Goal: Task Accomplishment & Management: Complete application form

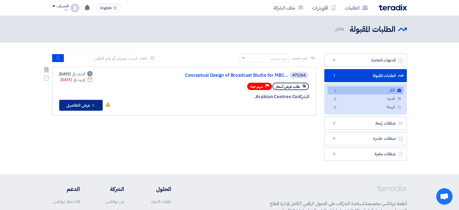
click at [77, 106] on button "Check details عرض التفاصيل" at bounding box center [80, 105] width 43 height 11
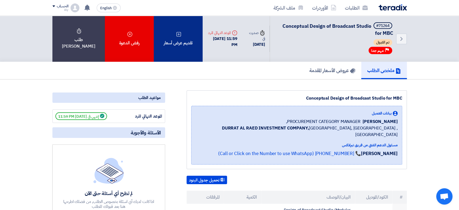
click at [178, 46] on div "تقديم عرض أسعار" at bounding box center [178, 39] width 49 height 46
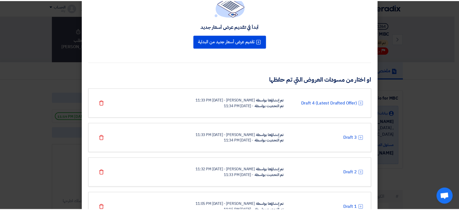
scroll to position [74, 0]
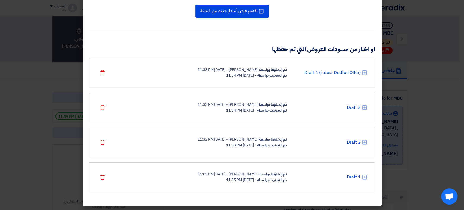
click at [273, 178] on div "تم التحديث بواسطة" at bounding box center [271, 180] width 29 height 6
click at [366, 177] on icon at bounding box center [363, 176] width 5 height 5
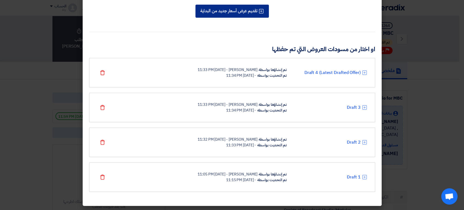
click at [232, 14] on button "تقديم عرض أسعار جديد من البداية" at bounding box center [231, 11] width 73 height 13
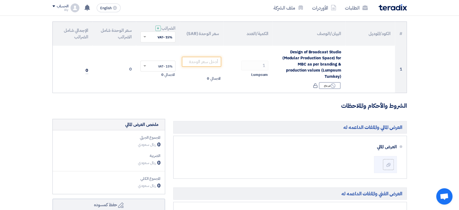
scroll to position [60, 0]
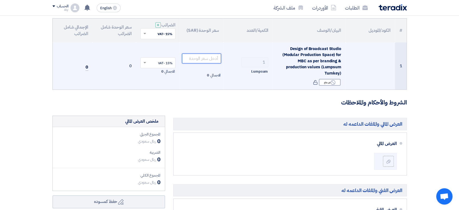
click at [198, 58] on input "number" at bounding box center [201, 58] width 39 height 10
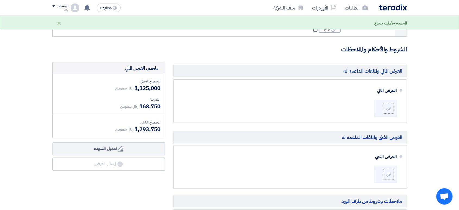
scroll to position [121, 0]
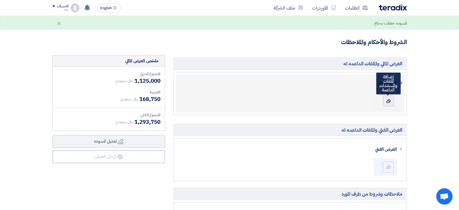
type input "1125000"
click at [387, 102] on use at bounding box center [388, 101] width 4 height 4
click at [0, 0] on input "file" at bounding box center [0, 0] width 0 height 0
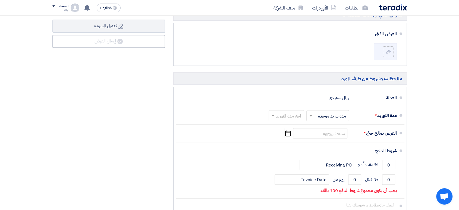
scroll to position [235, 0]
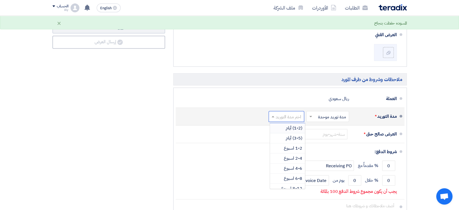
click at [278, 116] on input "text" at bounding box center [285, 117] width 33 height 8
click at [289, 153] on span "3-4 شهر" at bounding box center [294, 153] width 15 height 7
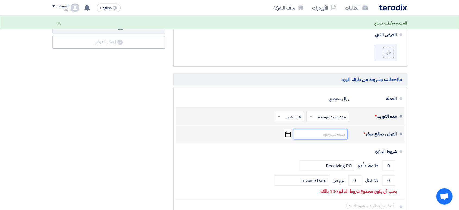
click at [322, 135] on input at bounding box center [320, 134] width 54 height 10
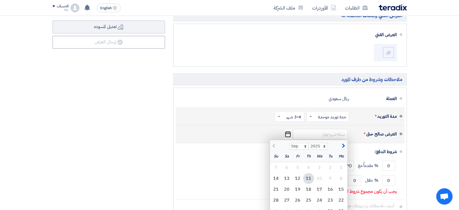
click at [344, 145] on span "button" at bounding box center [342, 146] width 3 height 6
select select "11"
click at [276, 177] on div "9" at bounding box center [275, 178] width 11 height 11
type input "[DATE]"
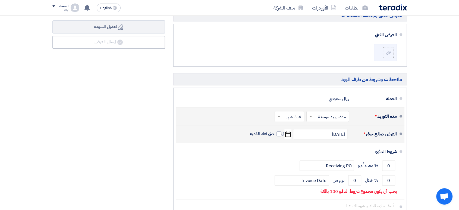
click at [425, 125] on section "تفاصيل الطلب # الكود/الموديل البيان/الوصف الكمية/العدد سعر الوحدة (SAR) الضرائب…" at bounding box center [229, 32] width 459 height 432
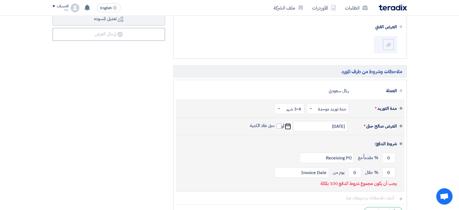
scroll to position [265, 0]
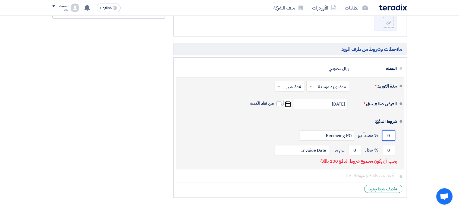
drag, startPoint x: 391, startPoint y: 134, endPoint x: 381, endPoint y: 135, distance: 10.4
click at [381, 135] on div "0 % مقدماً مع Receiving PO" at bounding box center [288, 135] width 217 height 15
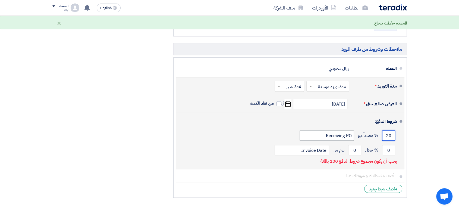
type input "20"
drag, startPoint x: 352, startPoint y: 134, endPoint x: 317, endPoint y: 136, distance: 35.6
click at [317, 136] on input "Receiving PO" at bounding box center [327, 135] width 54 height 10
type input "LOA"
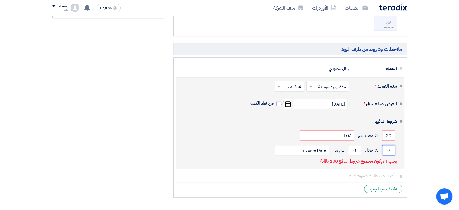
drag, startPoint x: 390, startPoint y: 147, endPoint x: 377, endPoint y: 149, distance: 13.4
click at [377, 149] on div "0 % خلال 0 يوم من Invoice Date" at bounding box center [288, 150] width 217 height 15
type input "80"
drag, startPoint x: 326, startPoint y: 149, endPoint x: 300, endPoint y: 150, distance: 26.4
click at [300, 150] on input "Invoice Date" at bounding box center [302, 150] width 54 height 10
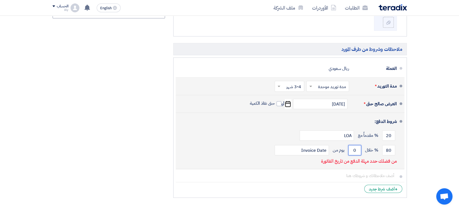
drag, startPoint x: 358, startPoint y: 149, endPoint x: 351, endPoint y: 149, distance: 7.3
click at [351, 149] on input "0" at bounding box center [354, 150] width 13 height 10
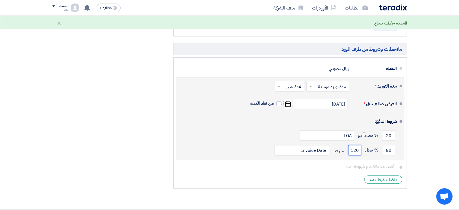
type input "120"
drag, startPoint x: 326, startPoint y: 148, endPoint x: 292, endPoint y: 149, distance: 33.4
click at [292, 149] on input "Invoice Date" at bounding box center [302, 150] width 54 height 10
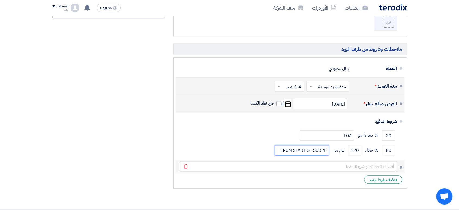
type input "FROM START OF SCOPE"
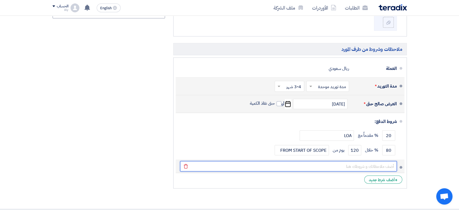
click at [384, 166] on input "text" at bounding box center [288, 166] width 217 height 10
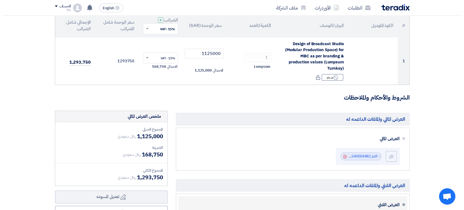
scroll to position [144, 0]
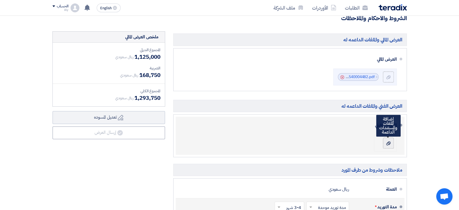
type input "PAYMENT INSTALMENTS AND TERMS IS AS PER FINANCIAL PROPOSAL"
click at [387, 142] on use at bounding box center [388, 143] width 4 height 4
click at [0, 0] on input "file" at bounding box center [0, 0] width 0 height 0
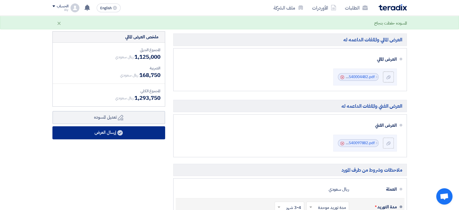
click at [131, 135] on button "إرسال العرض" at bounding box center [108, 132] width 113 height 13
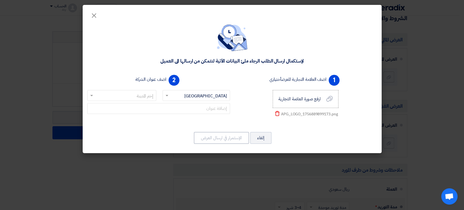
click at [180, 97] on input "text" at bounding box center [199, 95] width 56 height 9
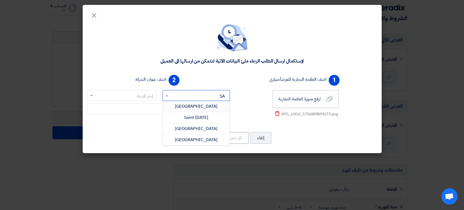
type input "SAU"
click at [190, 107] on span "[GEOGRAPHIC_DATA]" at bounding box center [196, 106] width 43 height 7
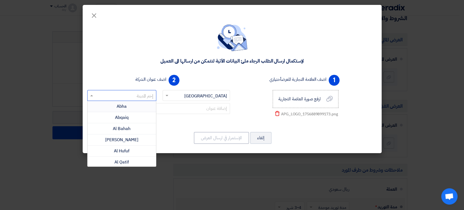
click at [126, 96] on input "text" at bounding box center [125, 95] width 58 height 9
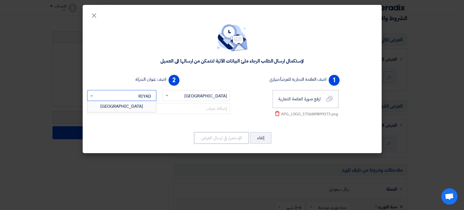
type input "RIYADH"
click at [130, 108] on div "[GEOGRAPHIC_DATA]" at bounding box center [121, 106] width 69 height 11
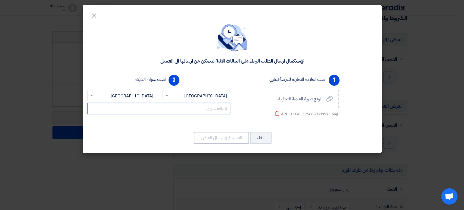
click at [210, 109] on input "text" at bounding box center [158, 108] width 143 height 11
paste input "[STREET_ADDRESS][PERSON_NAME][PERSON_NAME]"
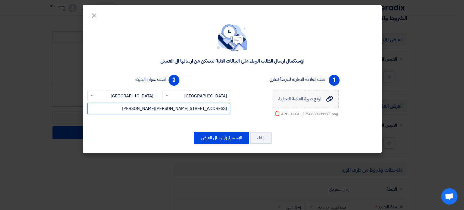
type input "[STREET_ADDRESS][PERSON_NAME][PERSON_NAME]"
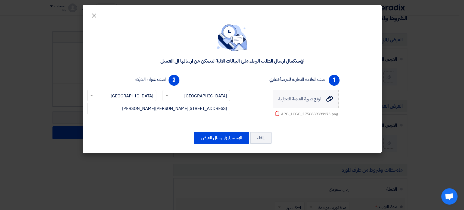
click at [313, 102] on span "ارفع صورة العلامة التجارية" at bounding box center [299, 99] width 42 height 7
click at [0, 0] on input "ارفع صورة العلامة التجارية ارفع صورة العلامة التجارية" at bounding box center [0, 0] width 0 height 0
click at [231, 138] on button "الإستمرار في ارسال العرض" at bounding box center [221, 138] width 55 height 12
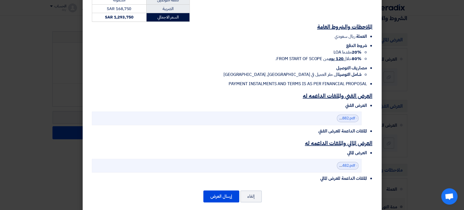
scroll to position [163, 0]
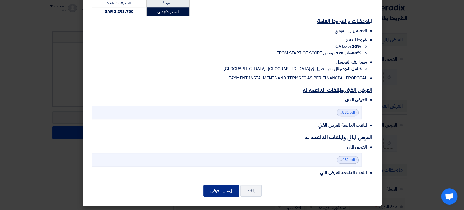
click at [229, 189] on button "إرسال العرض" at bounding box center [221, 190] width 36 height 12
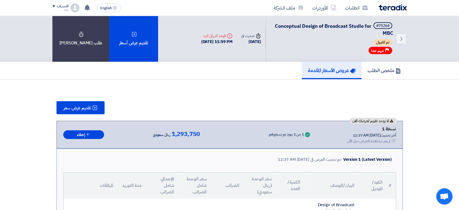
click at [335, 73] on h5 "عروض الأسعار المقدمة" at bounding box center [332, 70] width 48 height 6
